Goal: Task Accomplishment & Management: Use online tool/utility

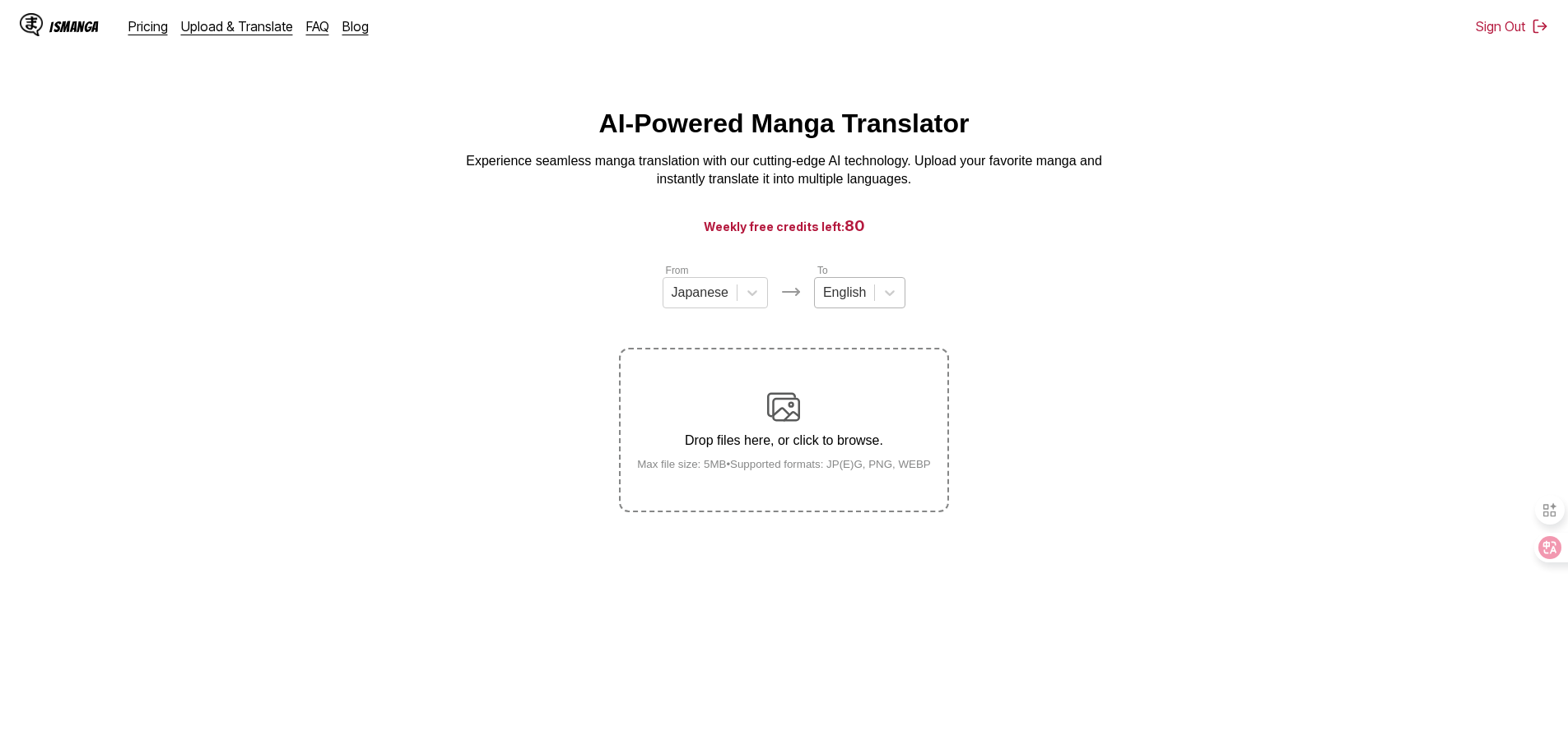
click at [783, 293] on div at bounding box center [844, 293] width 42 height 18
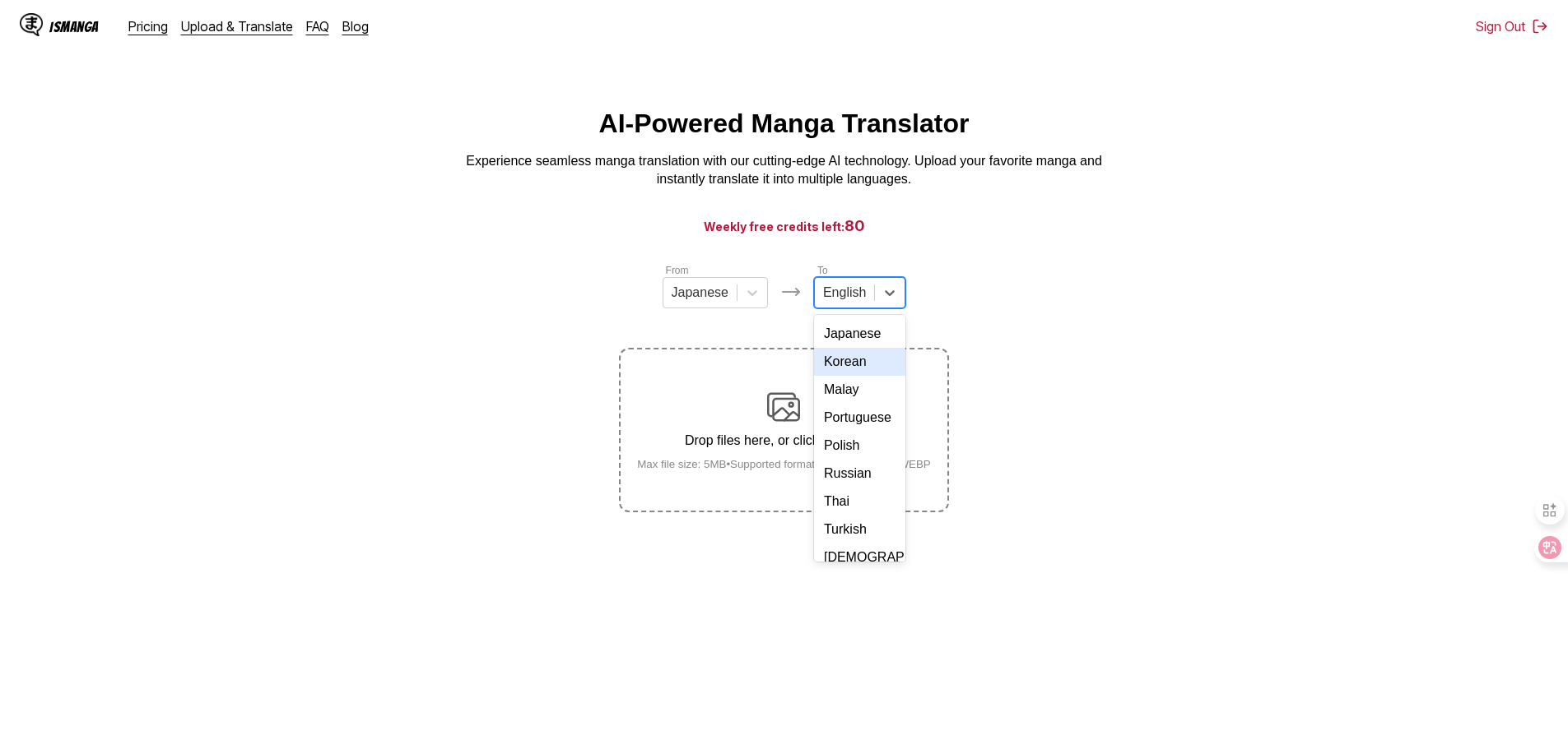
scroll to position [277, 0]
click at [783, 540] on div "Chinese" at bounding box center [859, 544] width 92 height 28
click at [783, 391] on label "Drop files here, or click to browse. Max file size: 5MB • Supported formats: JP…" at bounding box center [783, 431] width 326 height 162
click at [0, 0] on input "Drop files here, or click to browse. Max file size: 5MB • Supported formats: JP…" at bounding box center [0, 0] width 0 height 0
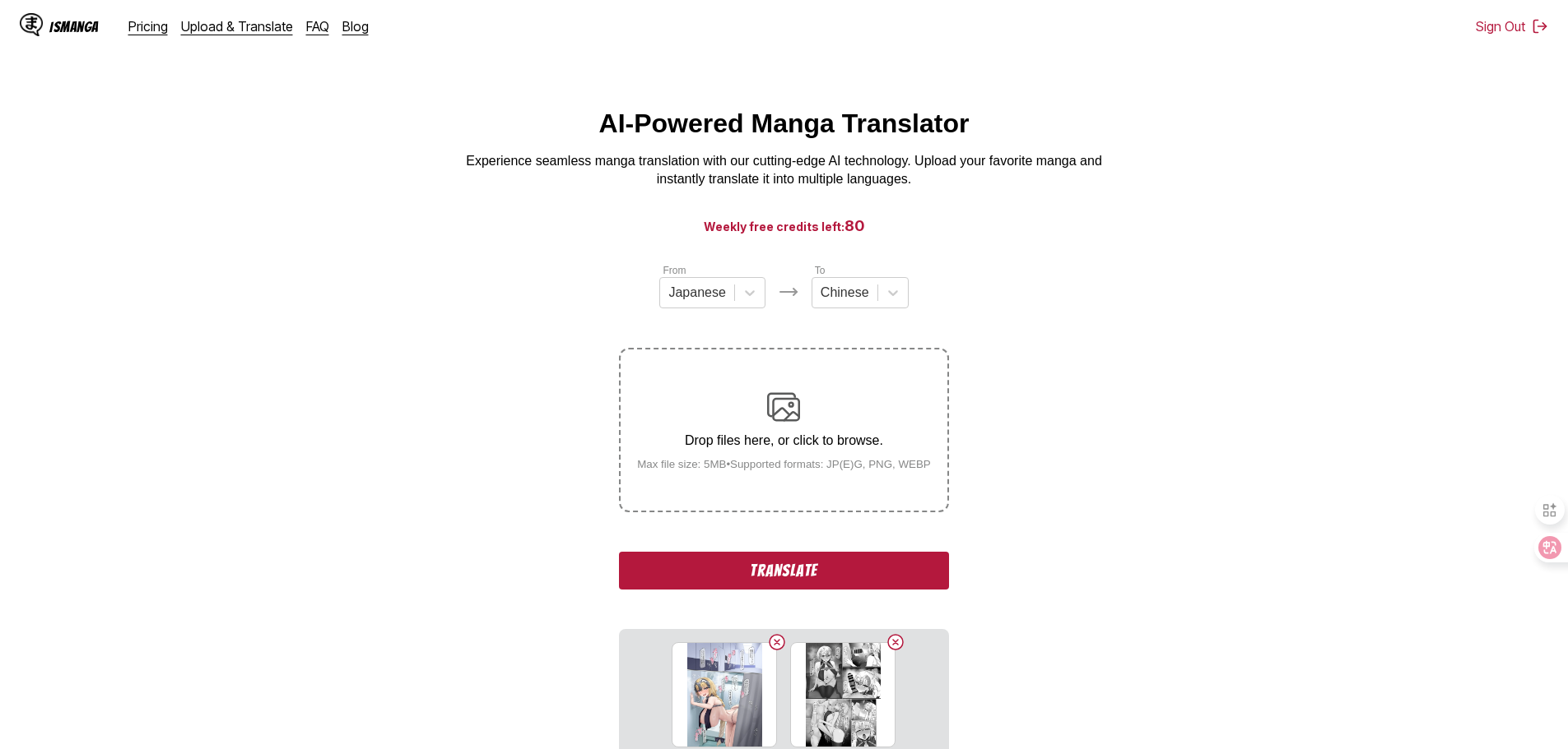
click at [783, 563] on button "Translate" at bounding box center [784, 571] width 329 height 37
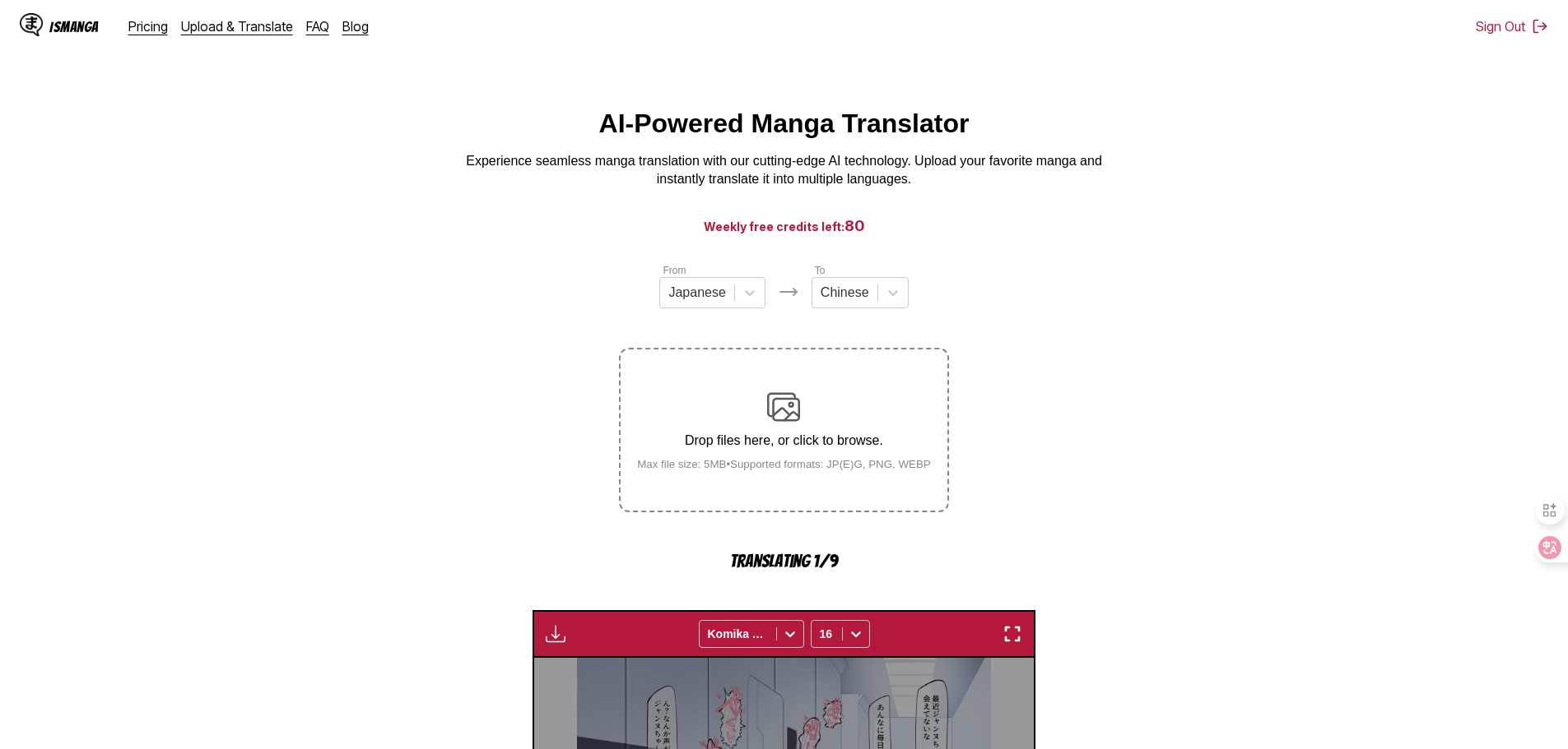
scroll to position [486, 0]
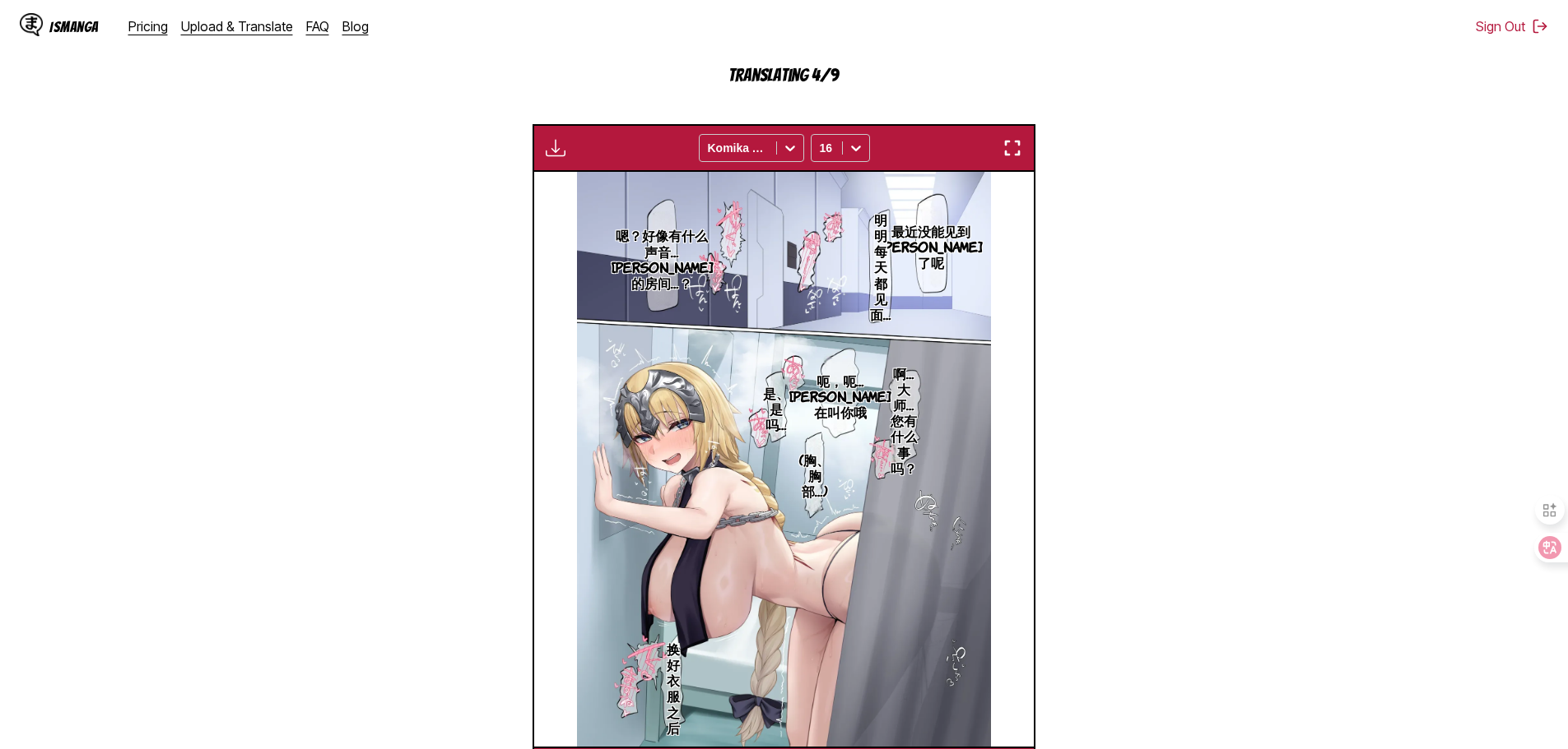
click at [783, 415] on img at bounding box center [783, 458] width 413 height 575
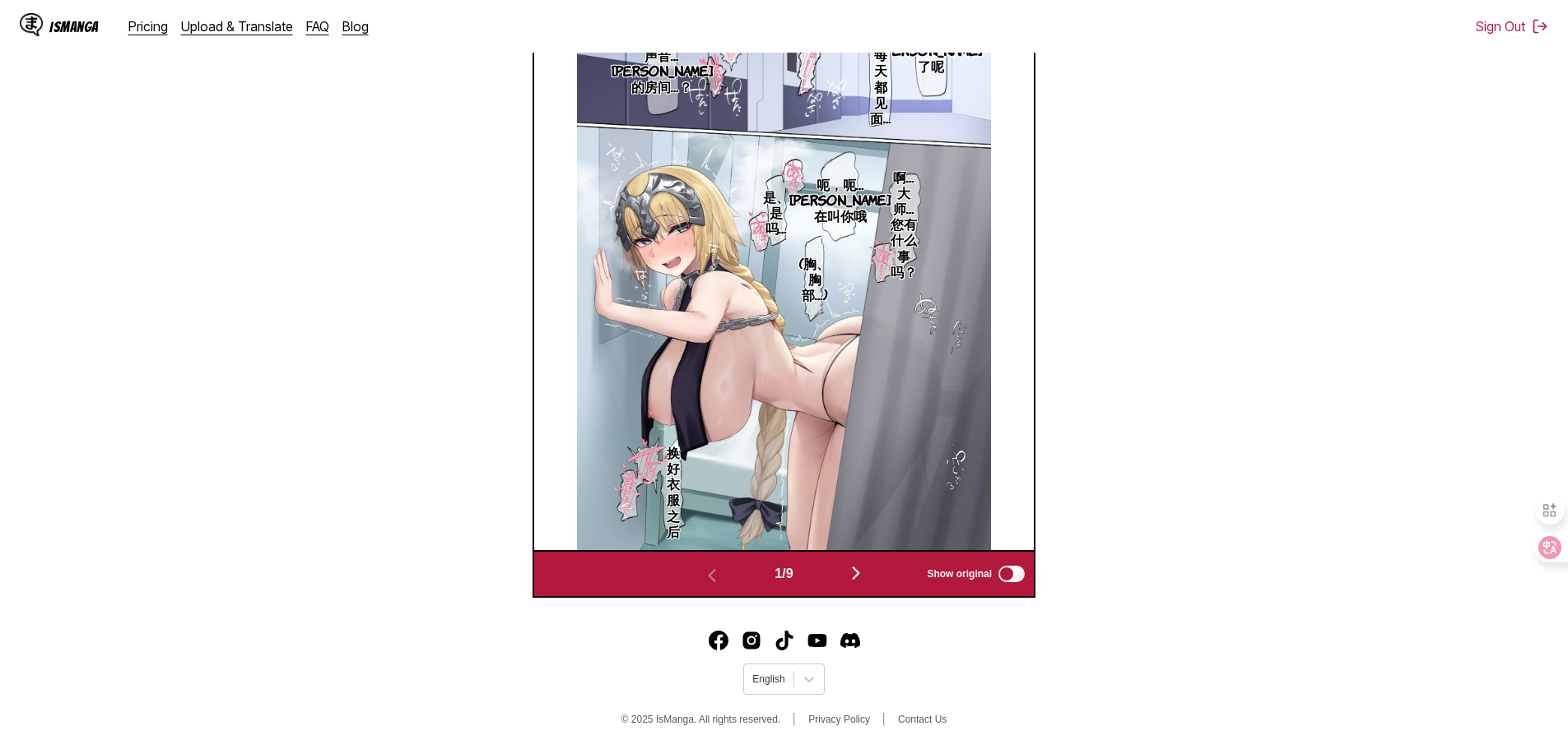
scroll to position [687, 0]
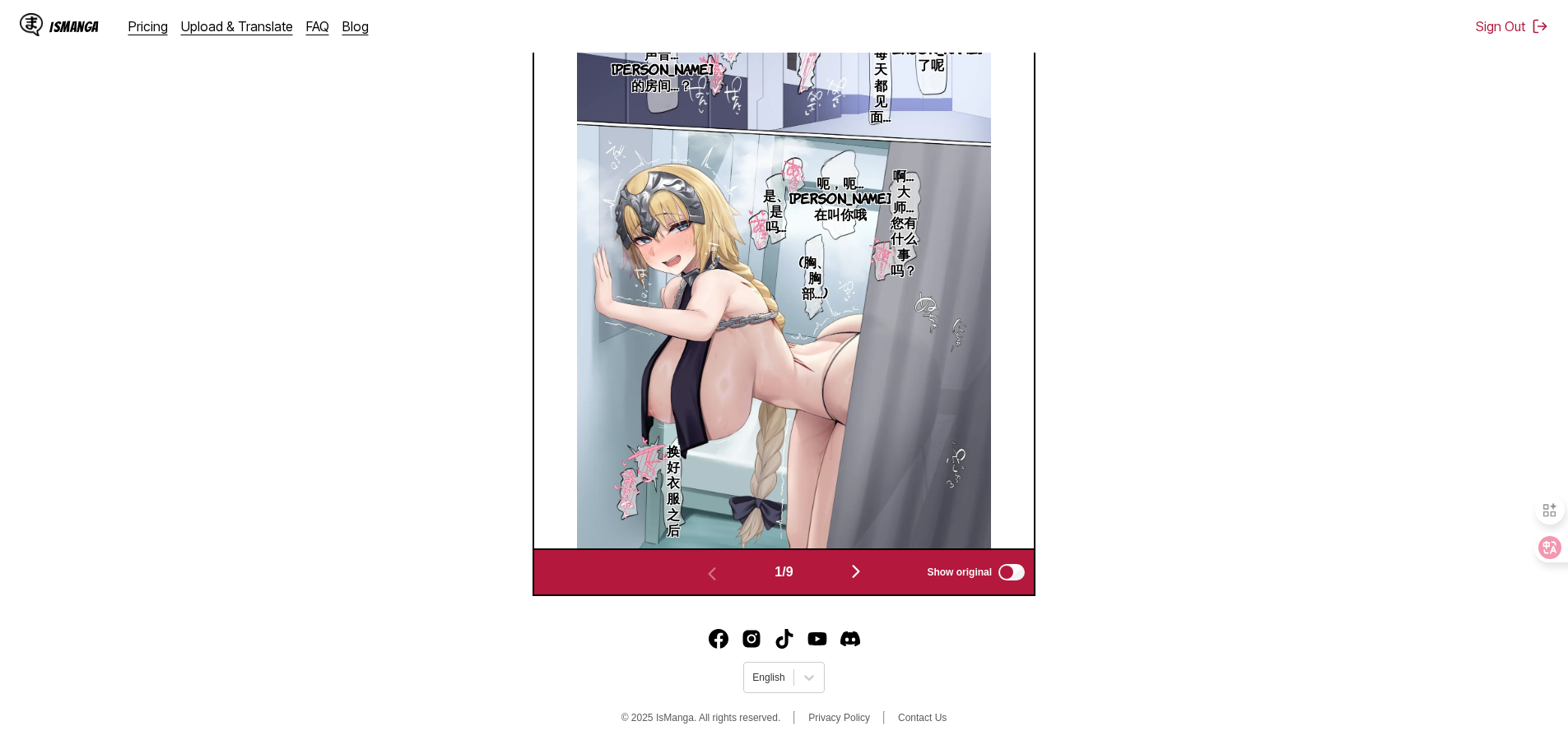
click at [783, 571] on img "button" at bounding box center [856, 572] width 20 height 20
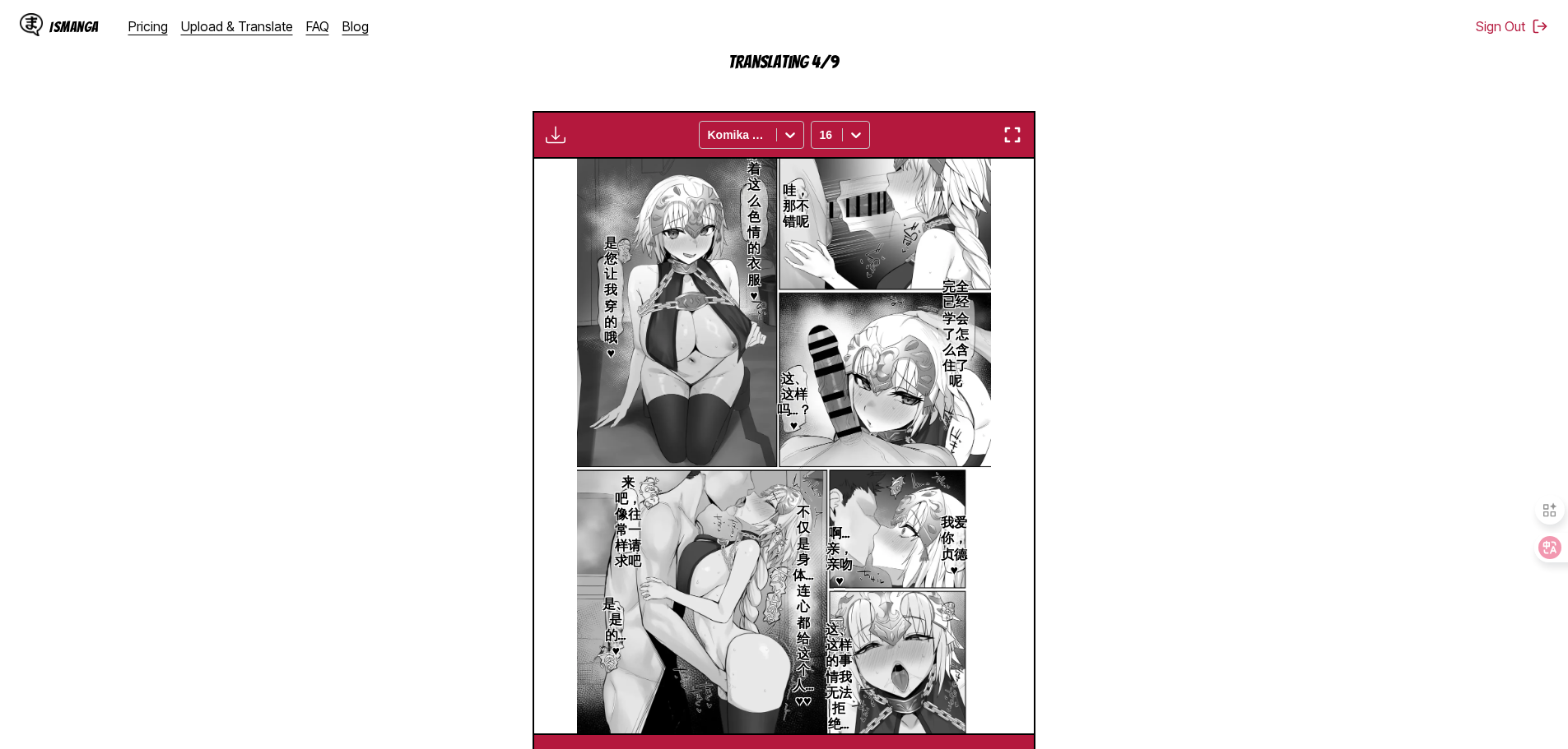
scroll to position [496, 0]
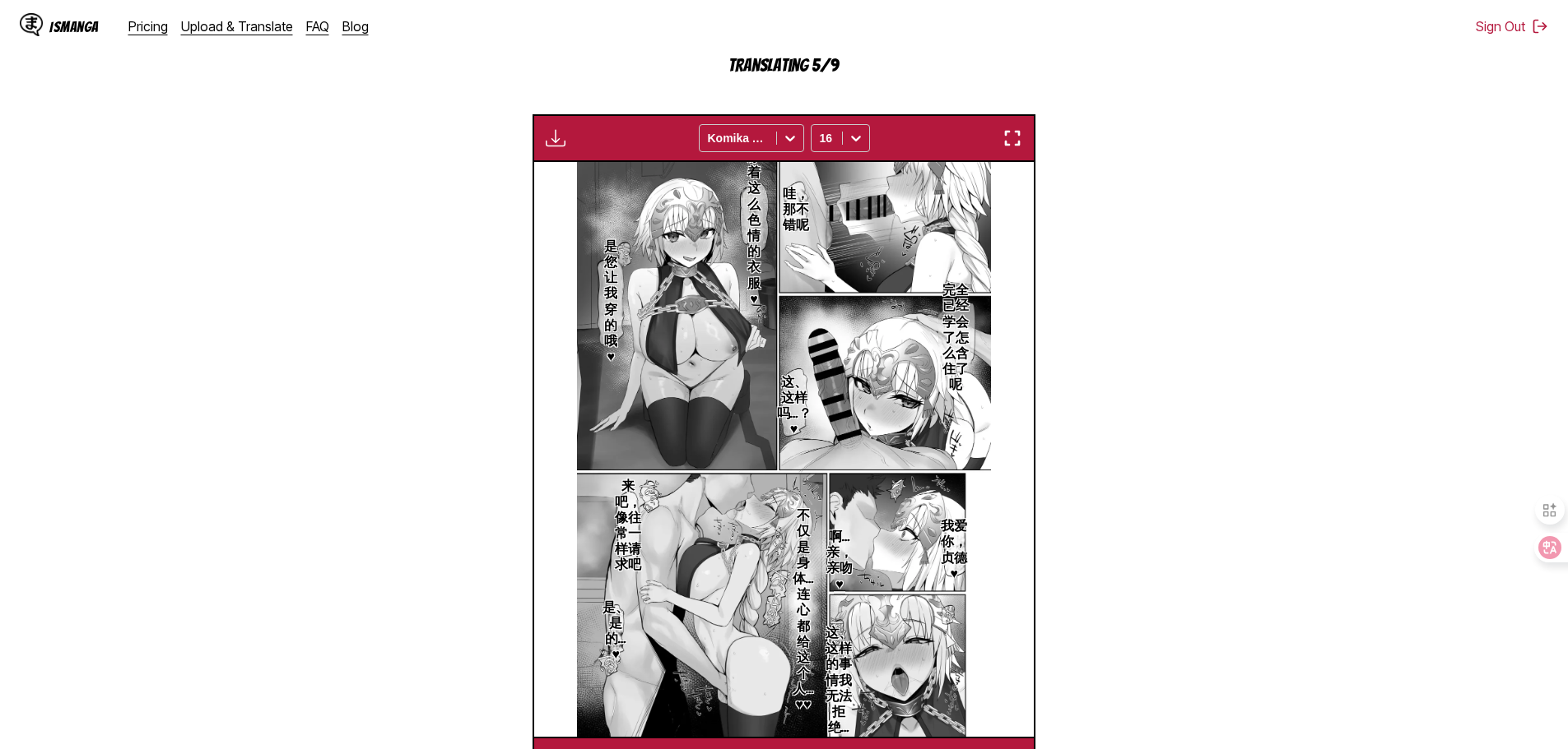
click at [783, 148] on img "button" at bounding box center [1013, 138] width 20 height 20
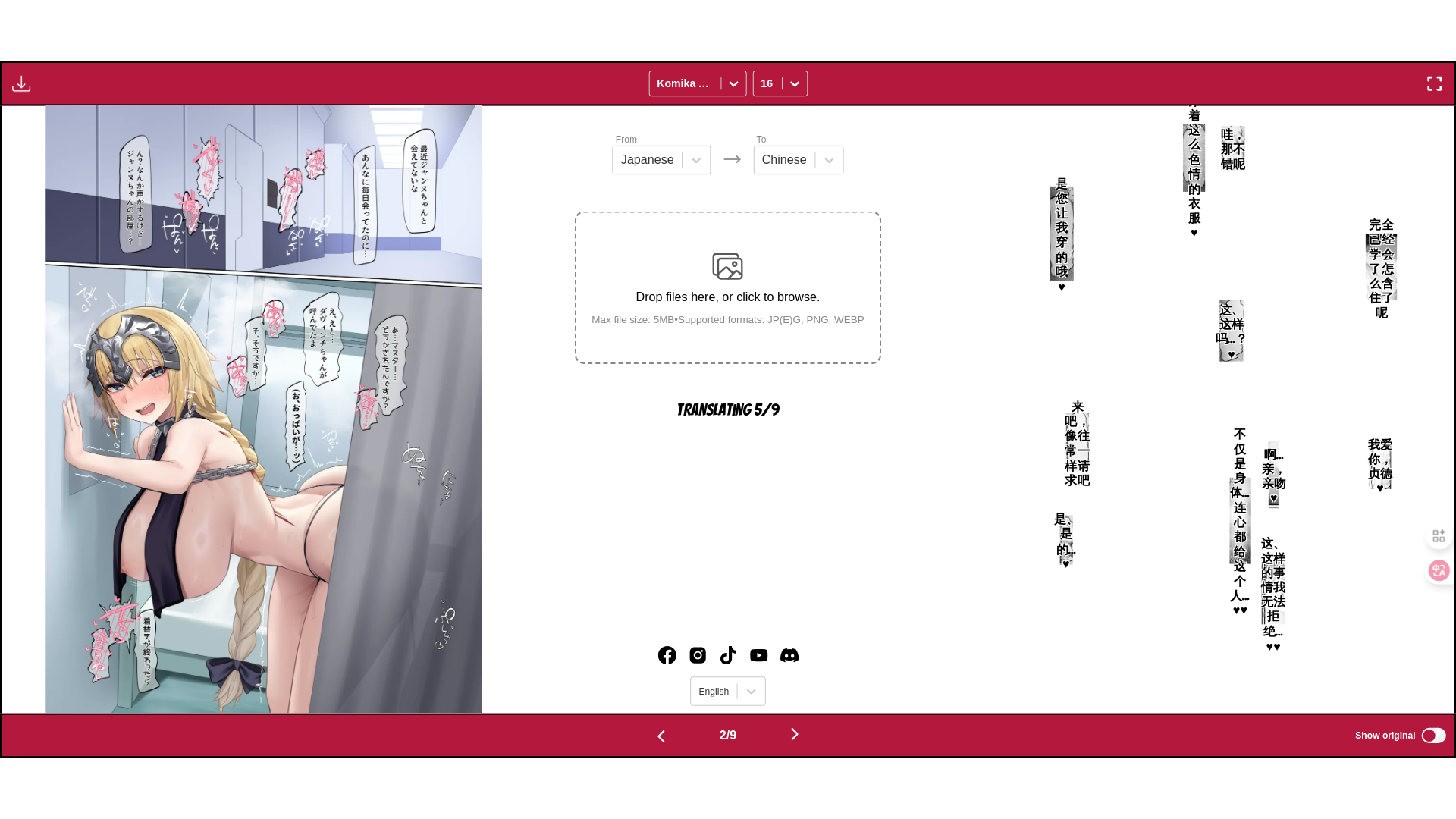
scroll to position [0, 1453]
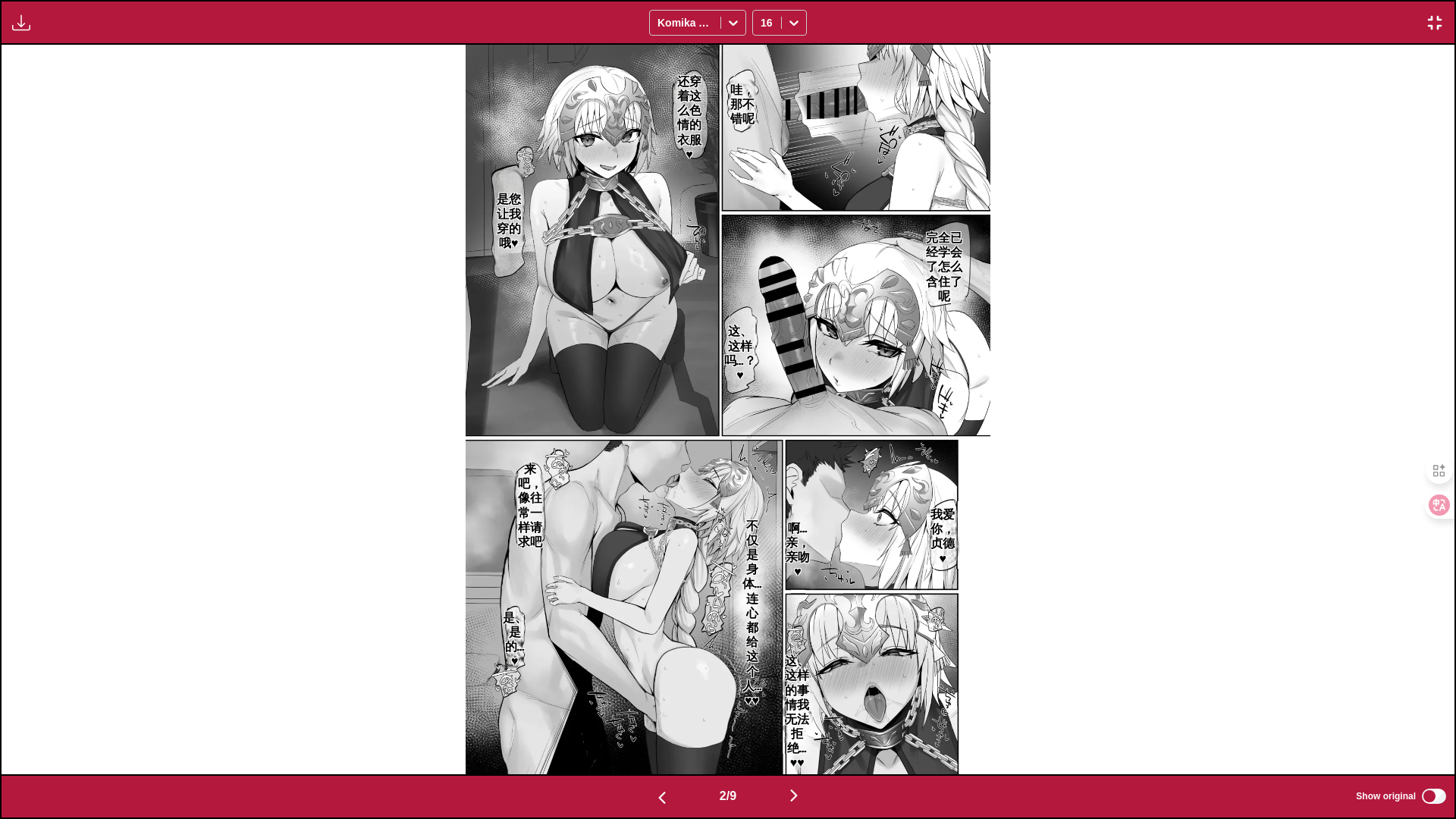
click at [722, 12] on div "Waiting for translations to be done... Komika Axis 16" at bounding box center [728, 22] width 1456 height 45
click at [722, 18] on img "button" at bounding box center [1435, 23] width 18 height 18
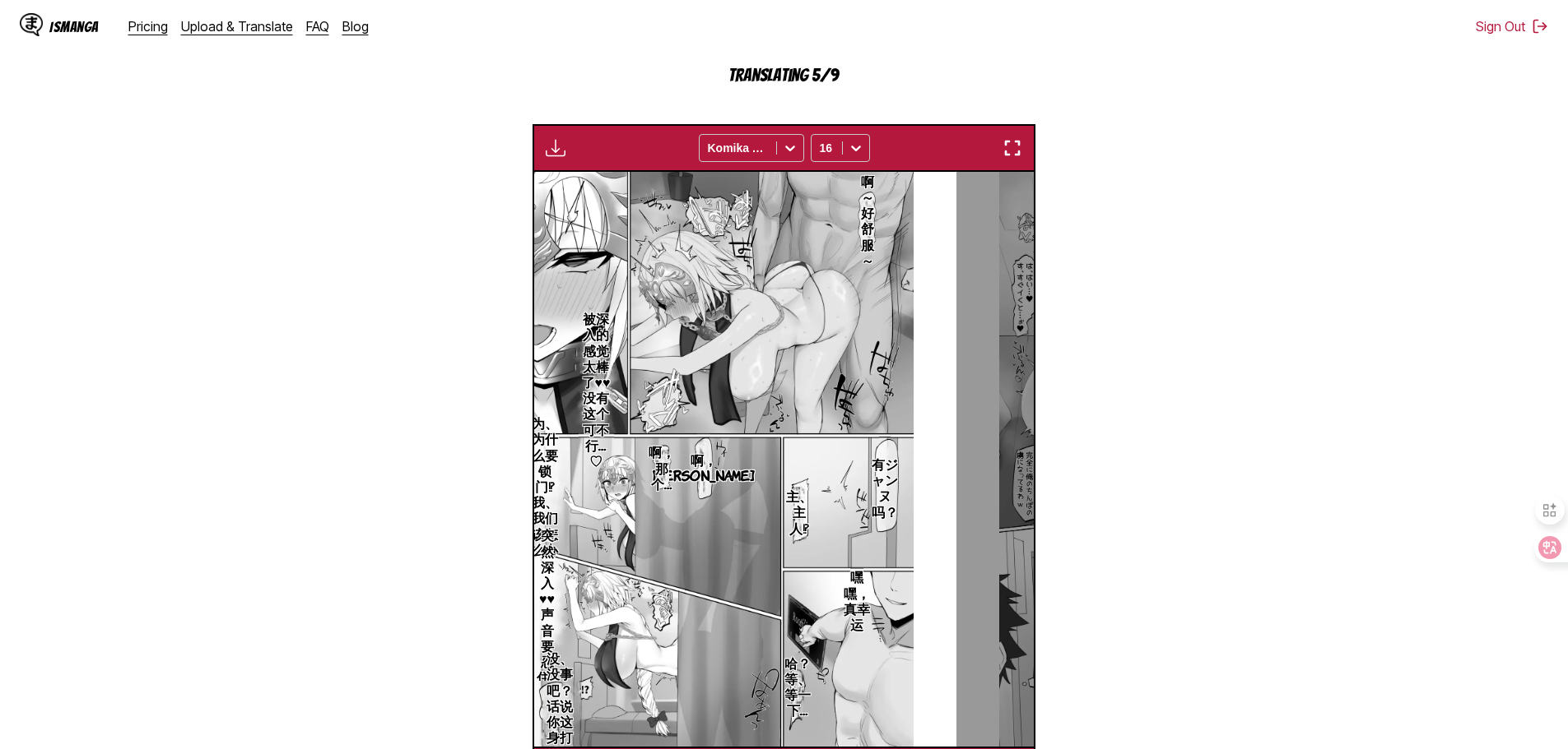
scroll to position [0, 500]
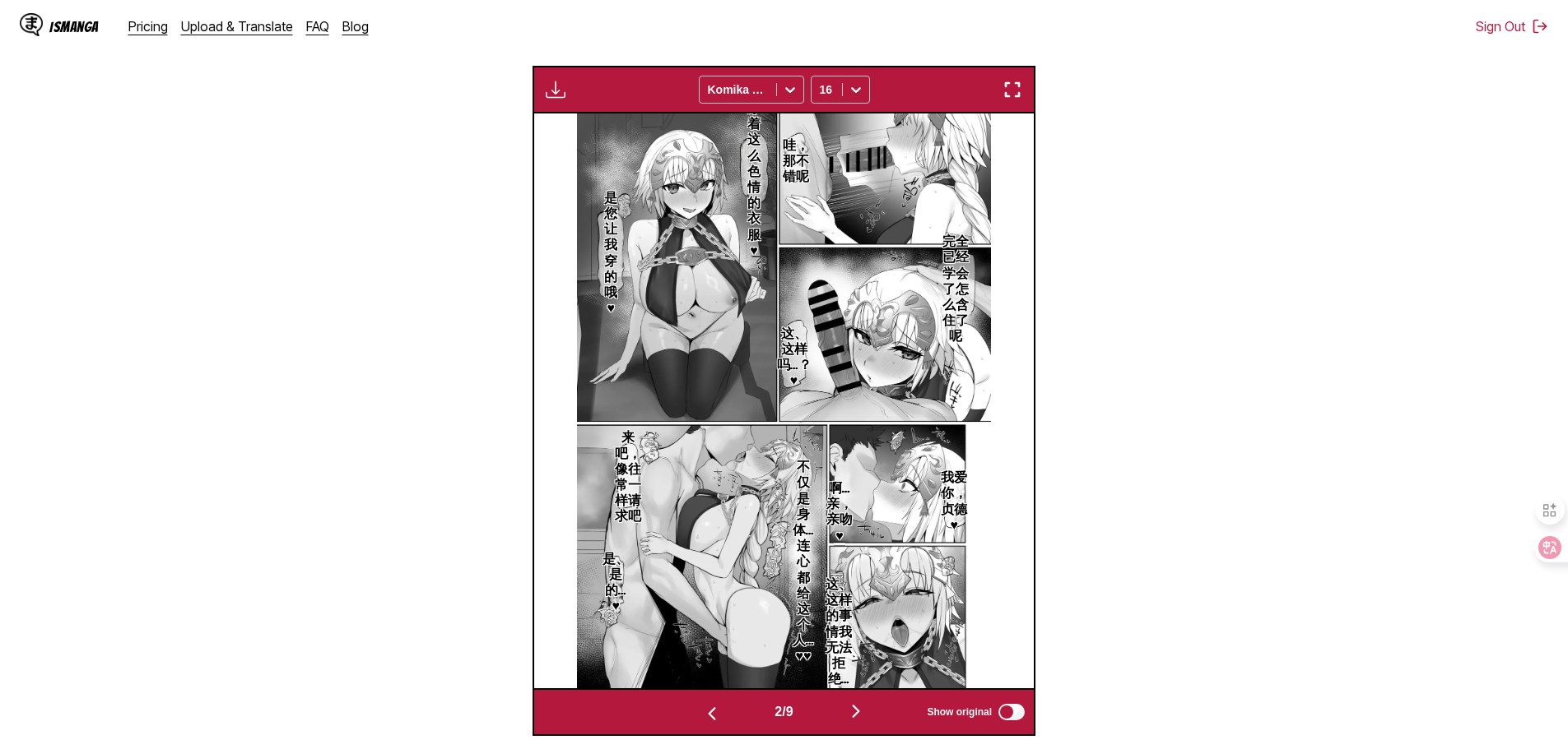
click at [783, 709] on button "button" at bounding box center [856, 713] width 99 height 24
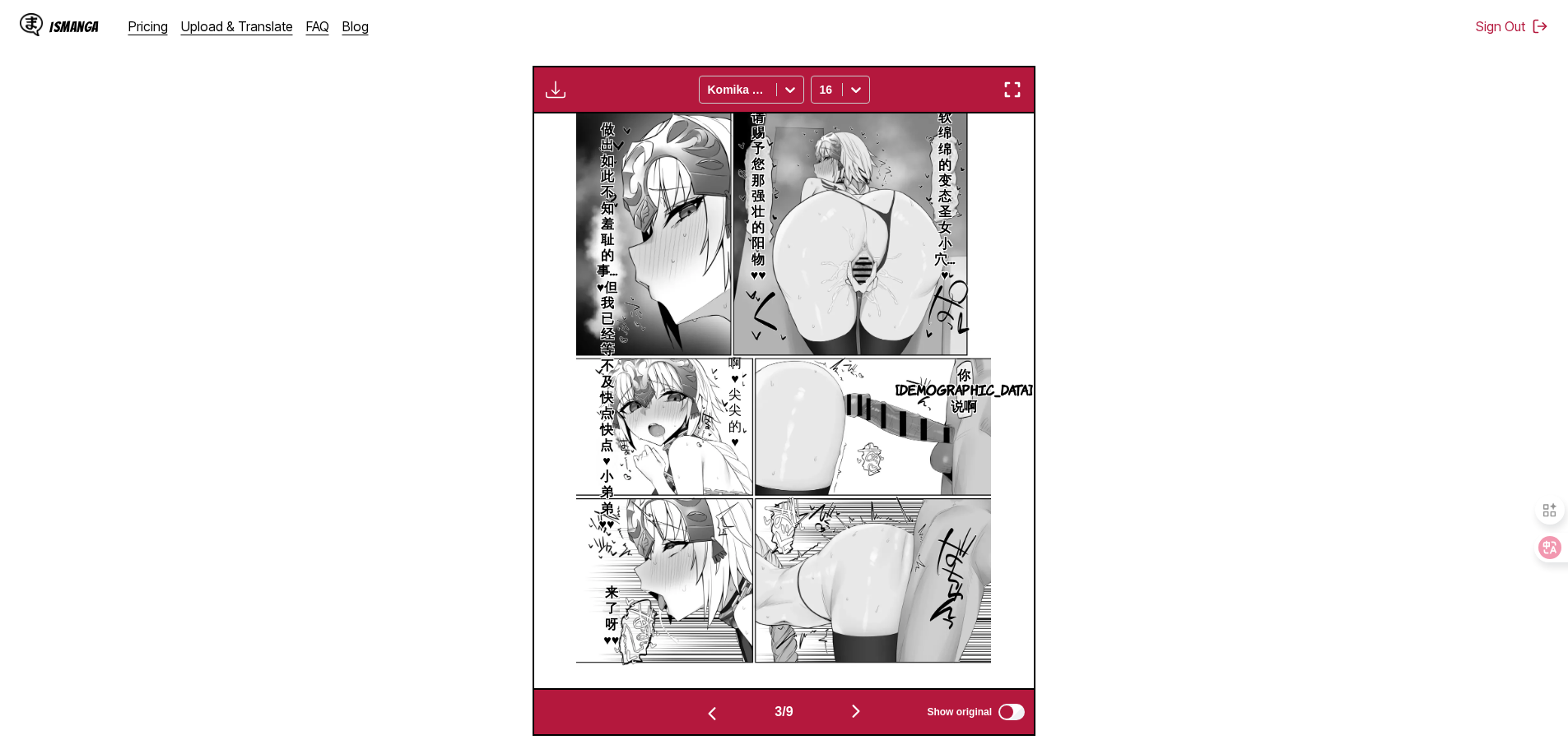
click at [783, 709] on button "button" at bounding box center [856, 713] width 99 height 24
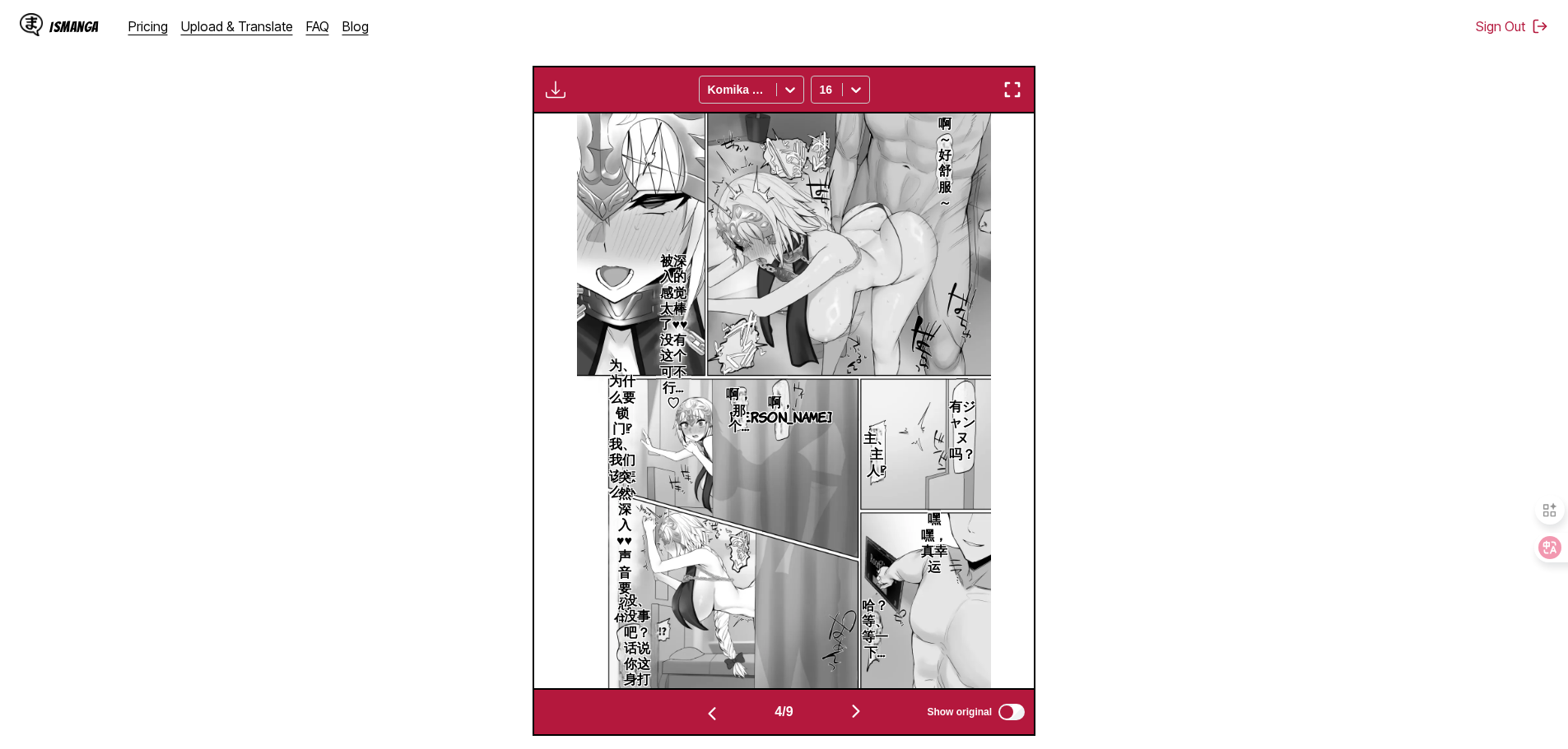
click at [783, 709] on button "button" at bounding box center [856, 713] width 99 height 24
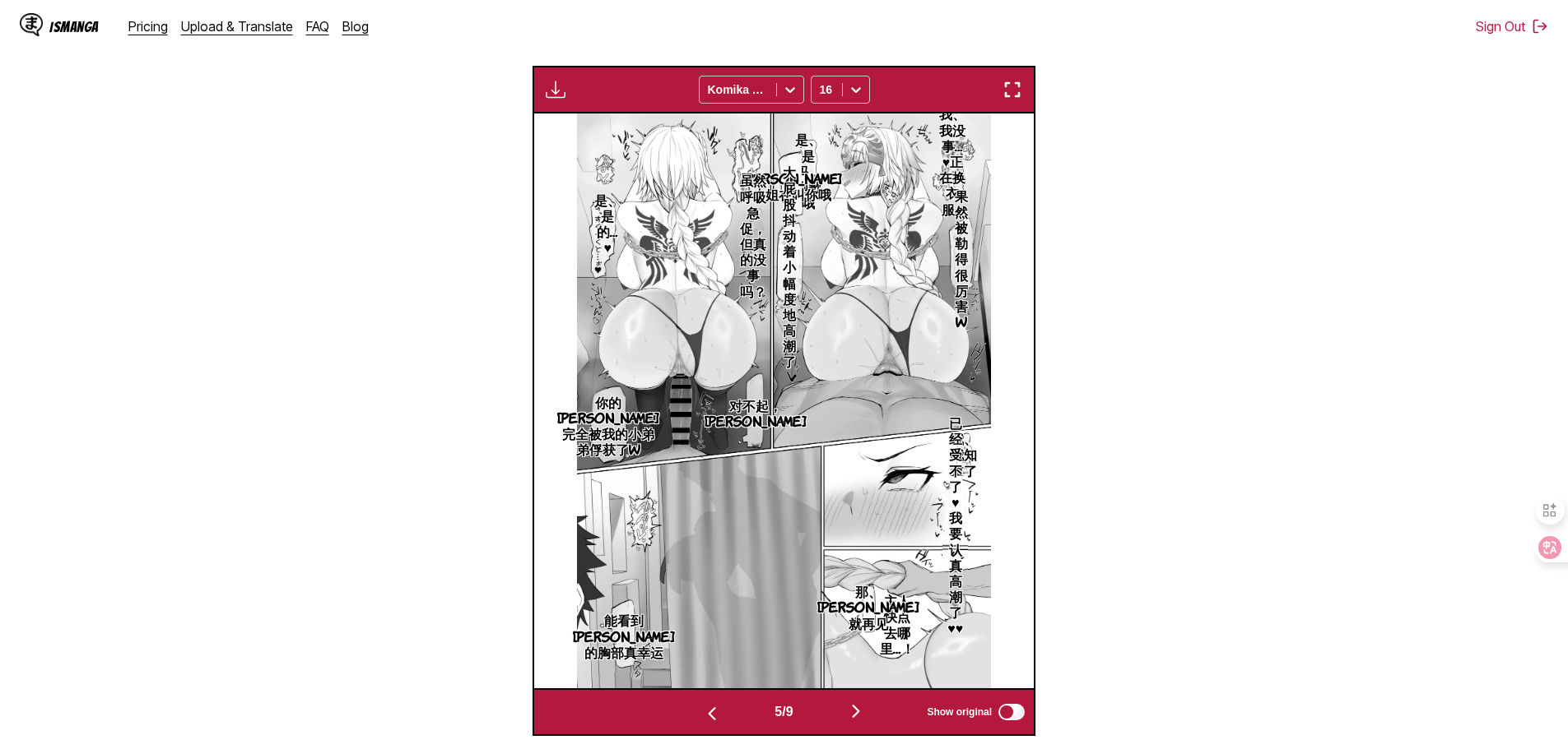
drag, startPoint x: 718, startPoint y: 716, endPoint x: 728, endPoint y: 715, distance: 10.0
click at [718, 717] on button "button" at bounding box center [712, 713] width 99 height 24
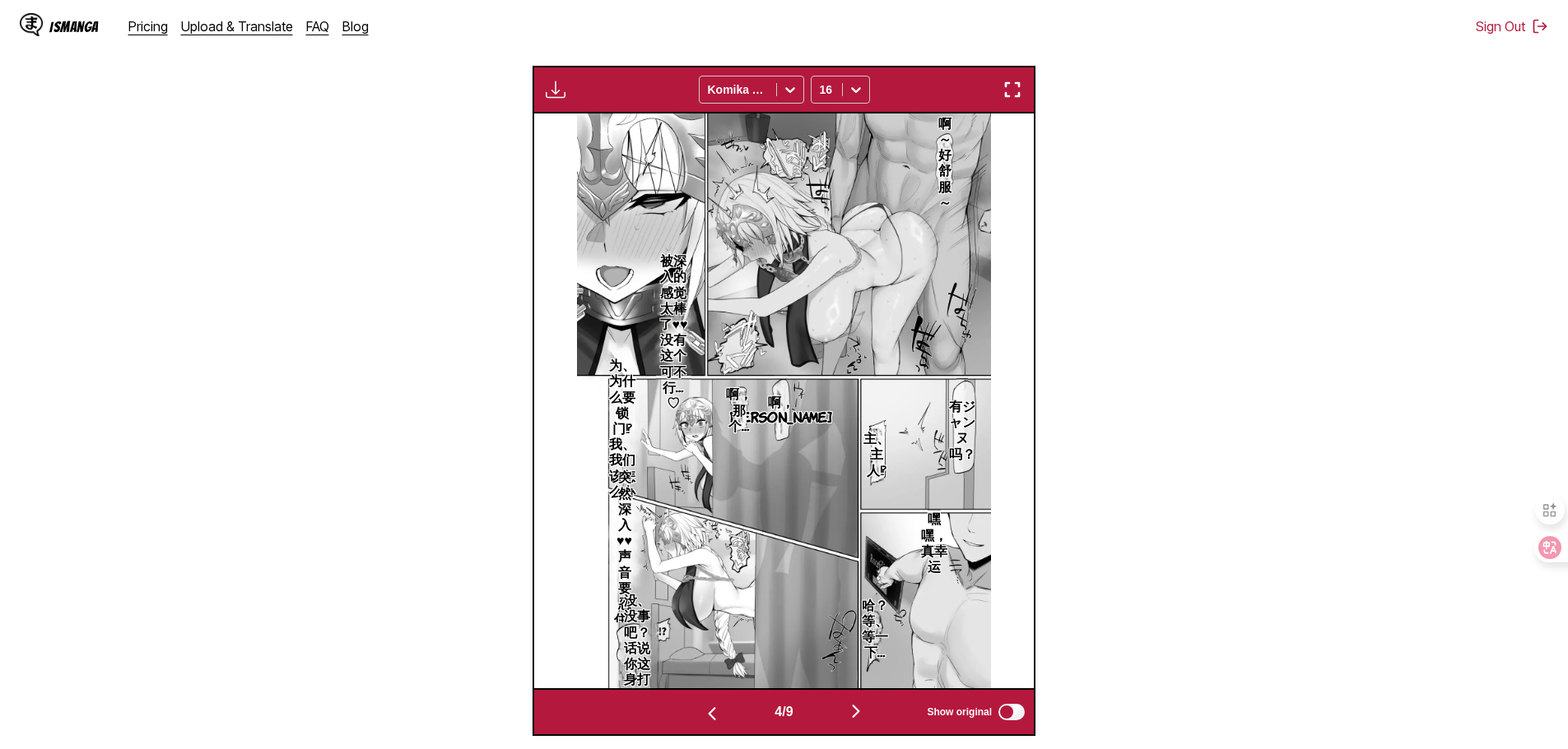
click at [783, 718] on button "button" at bounding box center [856, 713] width 99 height 24
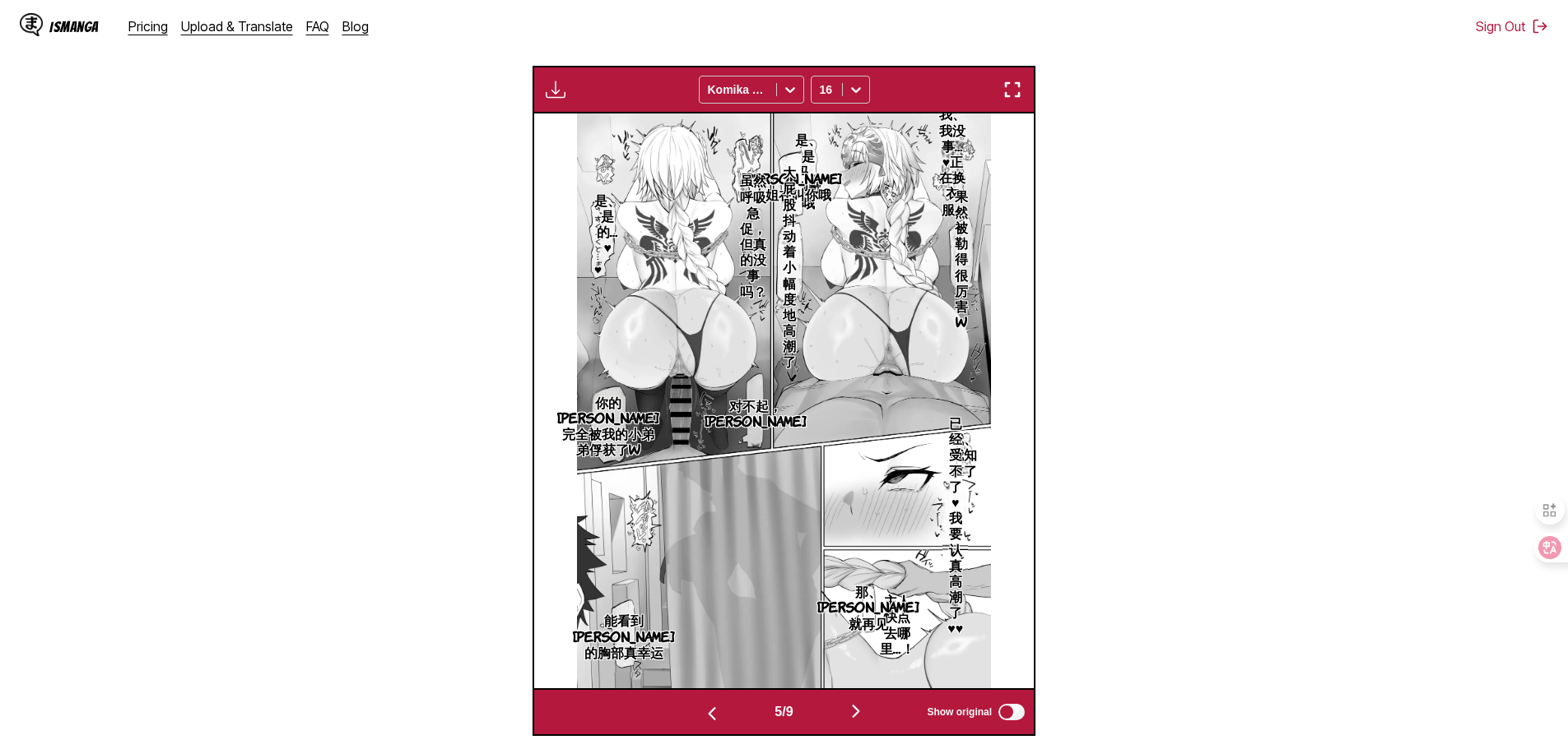
click at [783, 718] on button "button" at bounding box center [856, 713] width 99 height 24
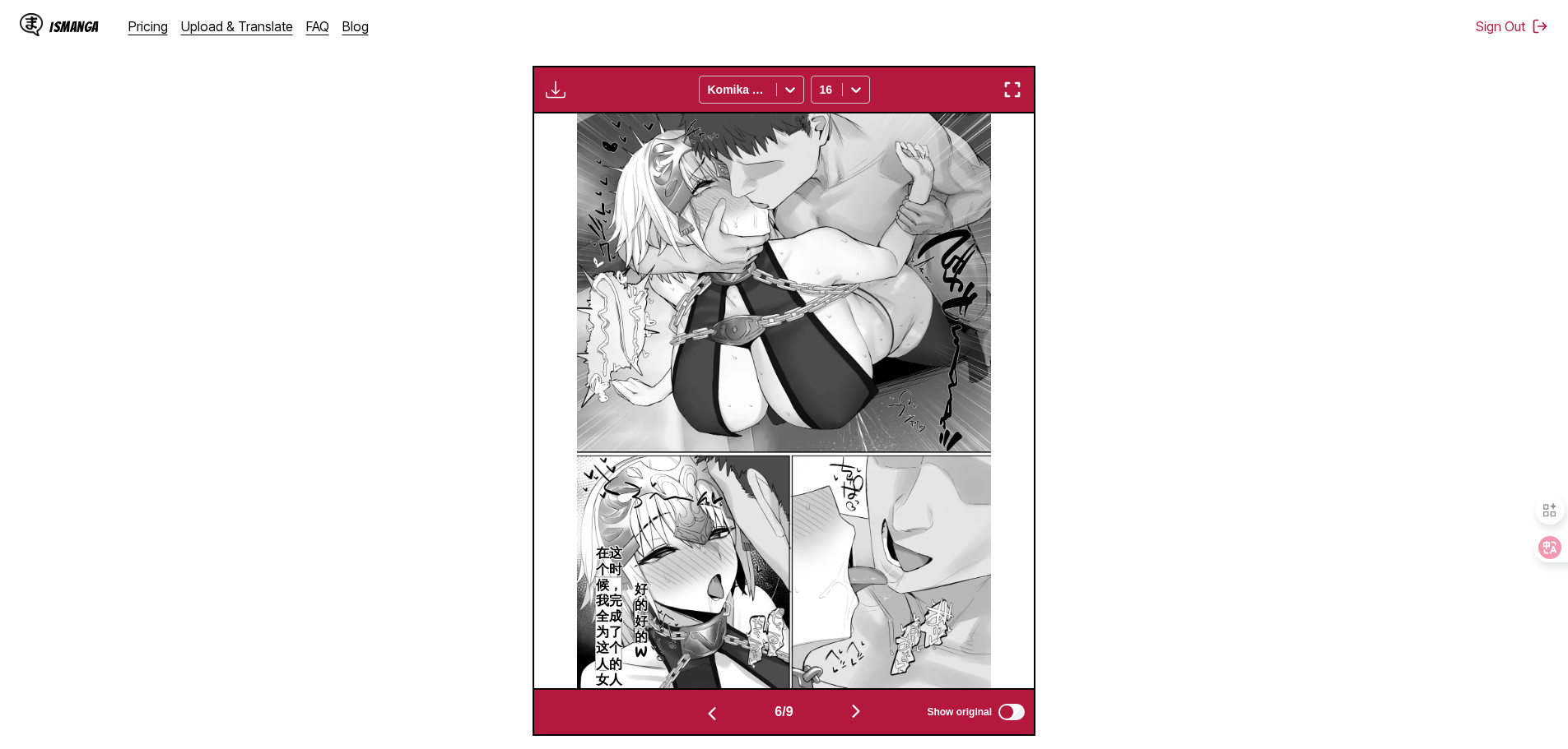
click at [783, 718] on button "button" at bounding box center [856, 713] width 99 height 24
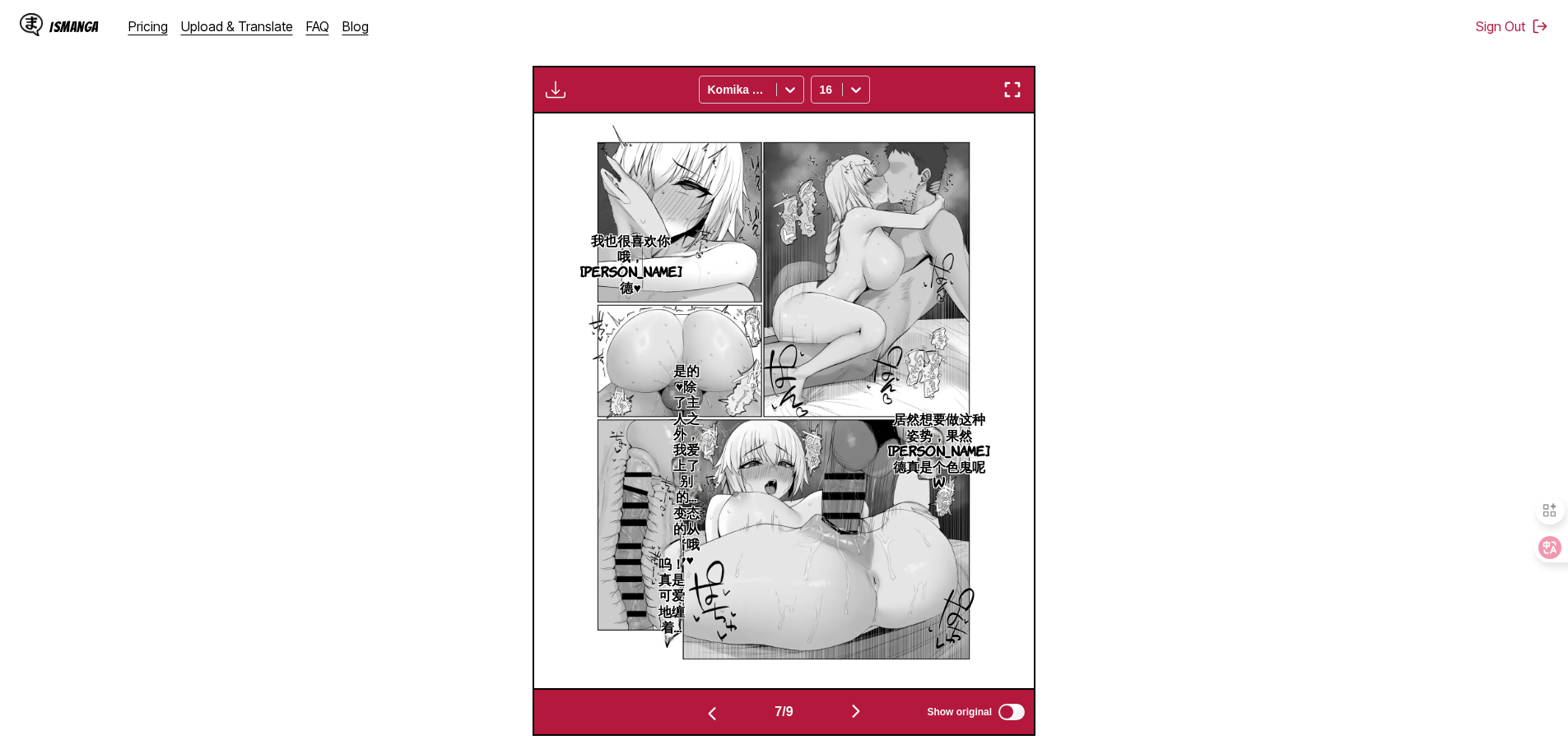
click at [783, 718] on button "button" at bounding box center [856, 713] width 99 height 24
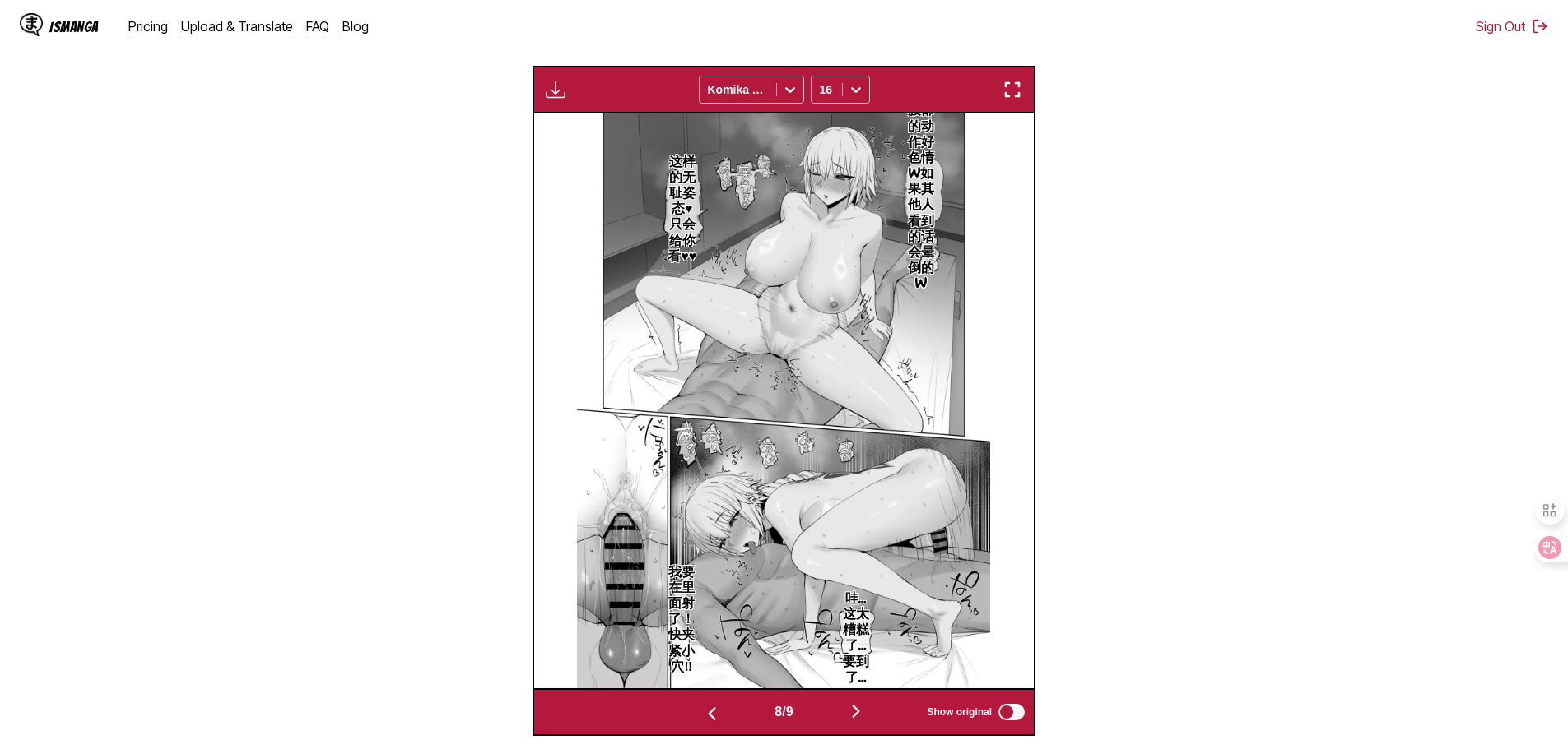
click at [783, 718] on button "button" at bounding box center [856, 713] width 99 height 24
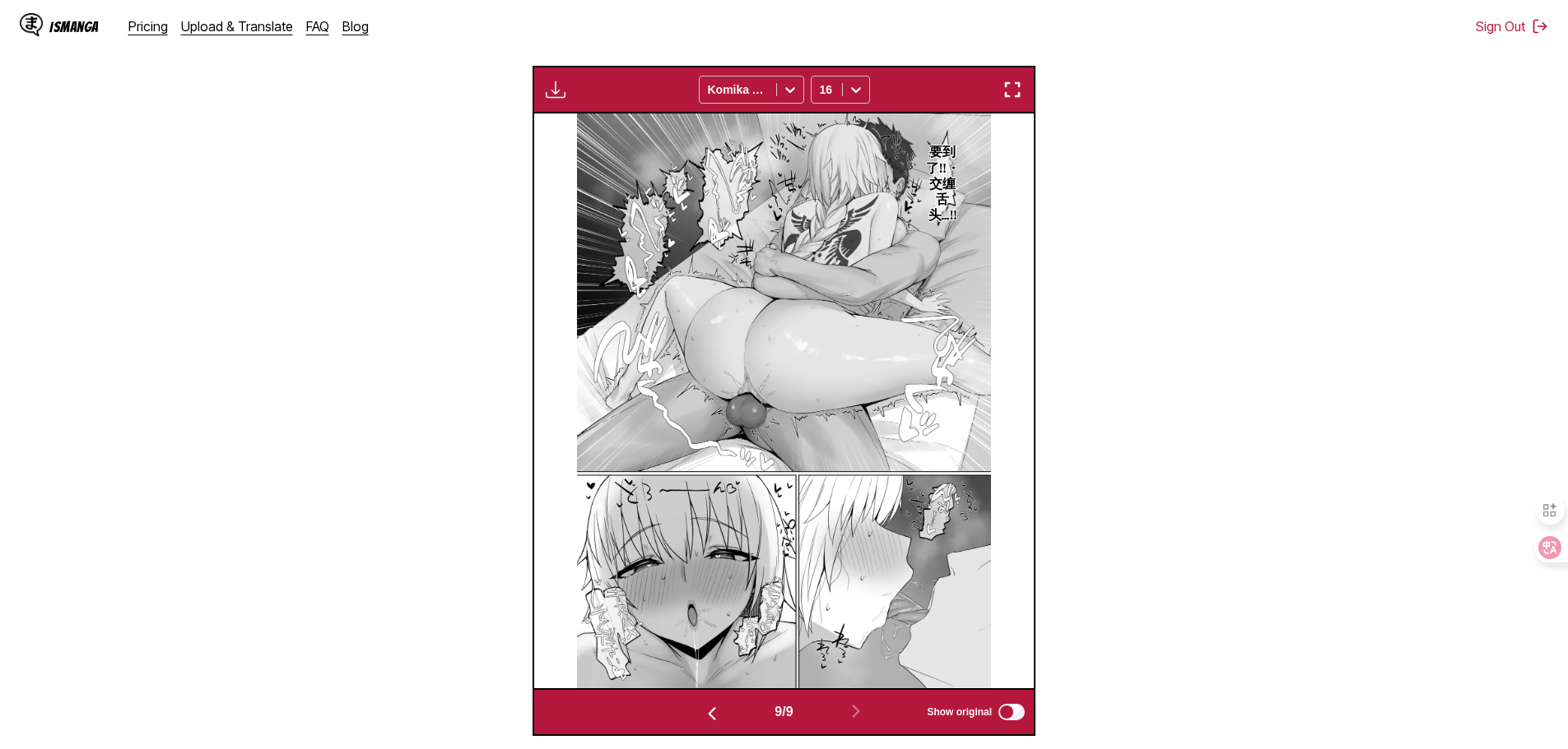
click at [565, 101] on button "button" at bounding box center [555, 90] width 30 height 22
click at [606, 152] on button "Download All" at bounding box center [600, 145] width 106 height 39
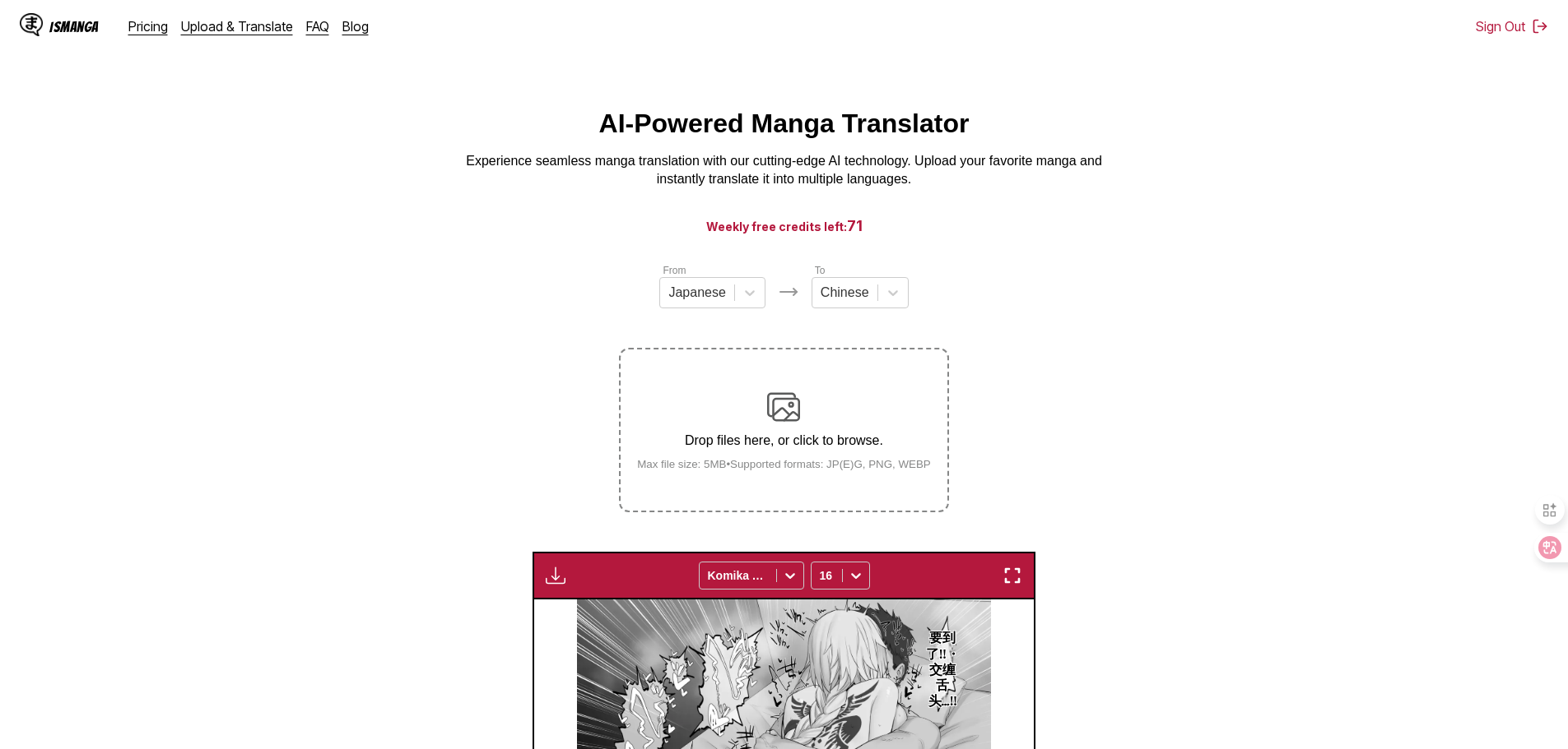
click at [783, 110] on main "AI-Powered Manga Translator Experience seamless manga translation with our cutt…" at bounding box center [784, 665] width 1568 height 1114
